Goal: Task Accomplishment & Management: Manage account settings

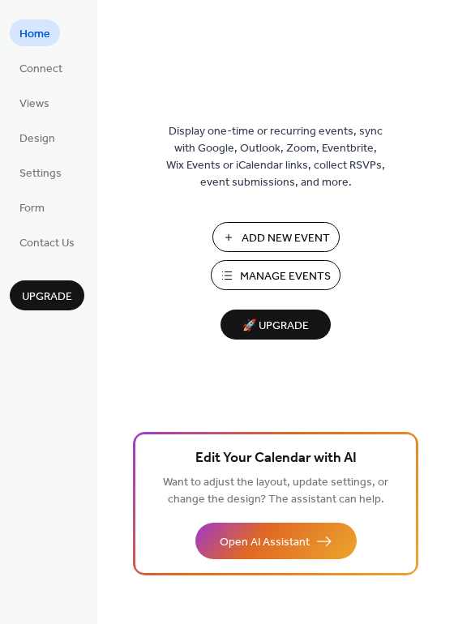
click at [271, 275] on span "Manage Events" at bounding box center [285, 276] width 91 height 17
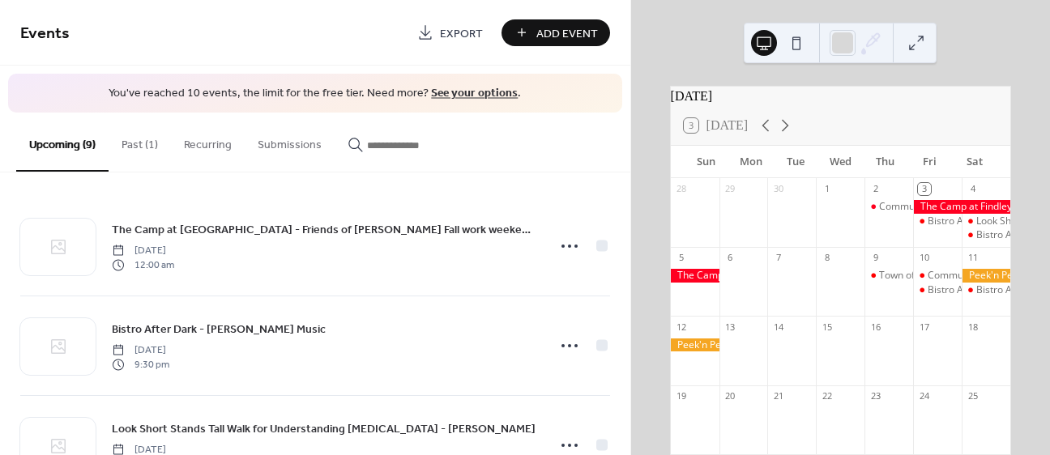
click at [141, 145] on button "Past (1)" at bounding box center [140, 142] width 62 height 58
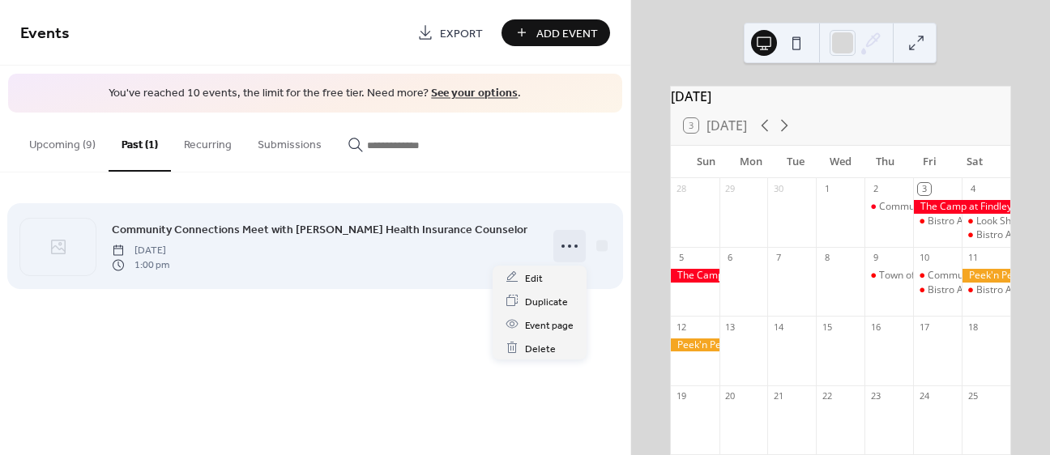
click at [568, 247] on circle at bounding box center [569, 246] width 3 height 3
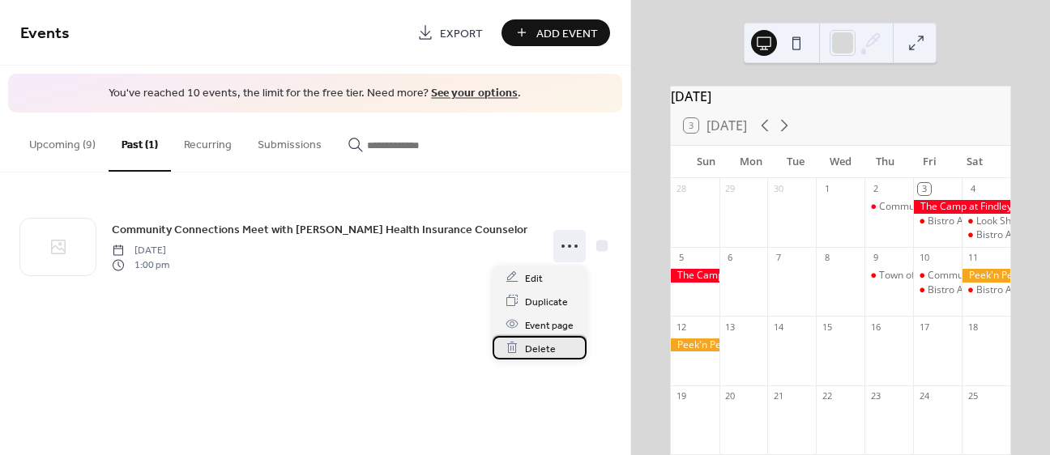
click at [532, 343] on span "Delete" at bounding box center [540, 348] width 31 height 17
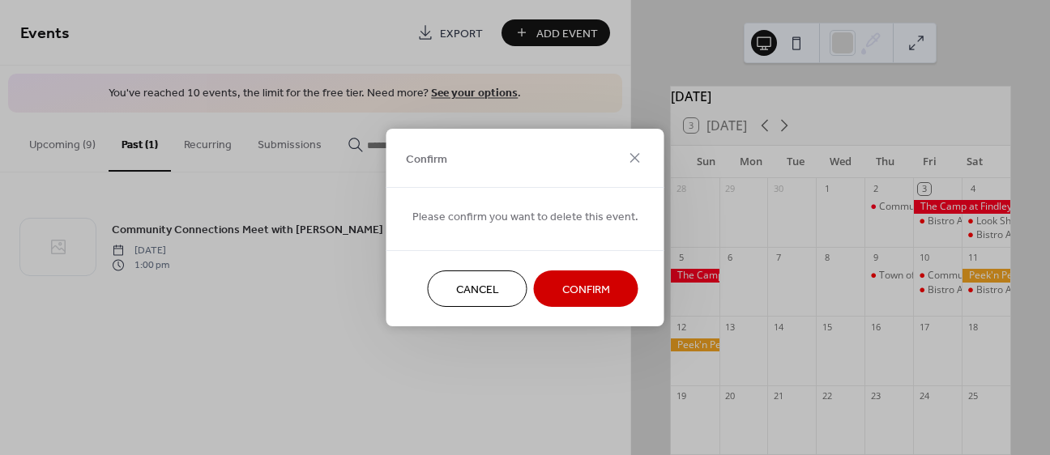
click at [569, 301] on button "Confirm" at bounding box center [586, 289] width 105 height 36
